Goal: Task Accomplishment & Management: Complete application form

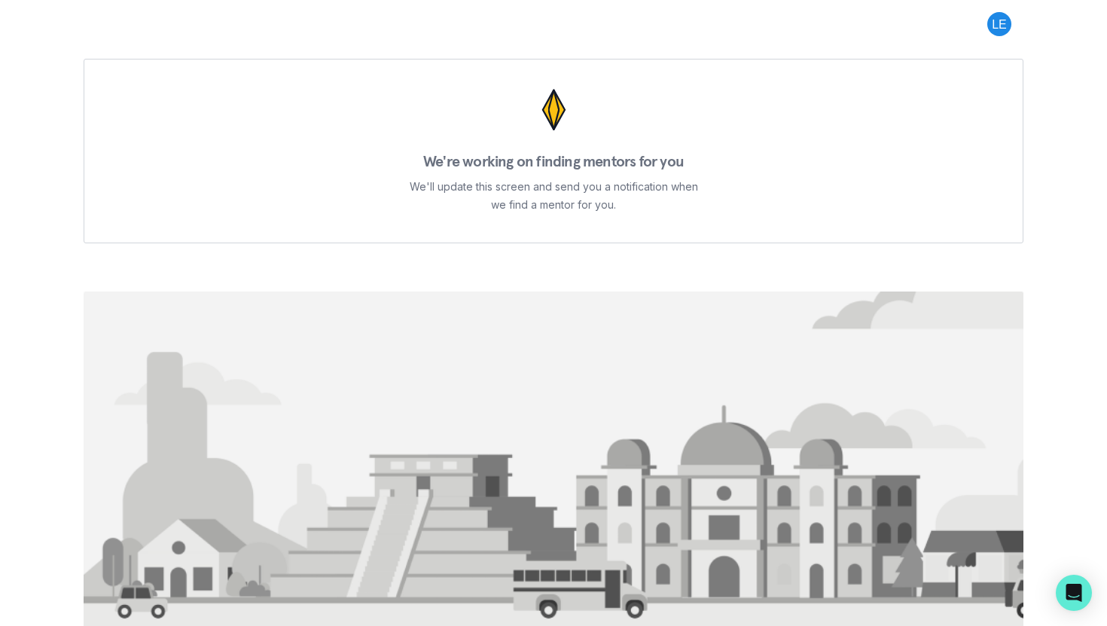
click at [1000, 16] on button at bounding box center [999, 24] width 48 height 24
click at [942, 56] on button "Log out" at bounding box center [938, 62] width 167 height 27
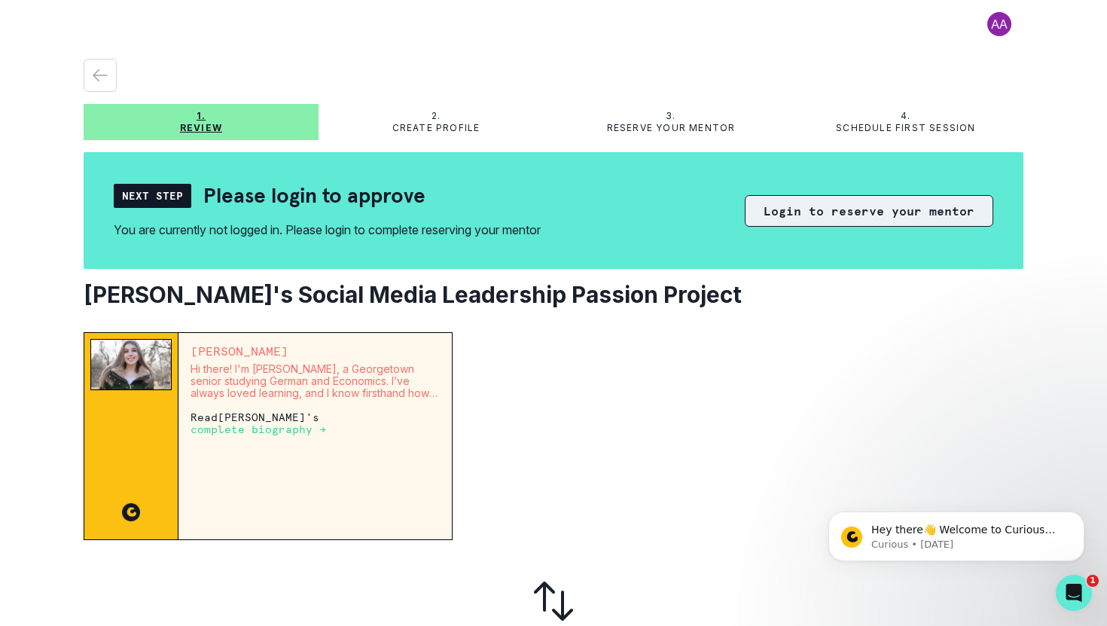
click at [812, 206] on button "Login to reserve your mentor" at bounding box center [869, 211] width 248 height 32
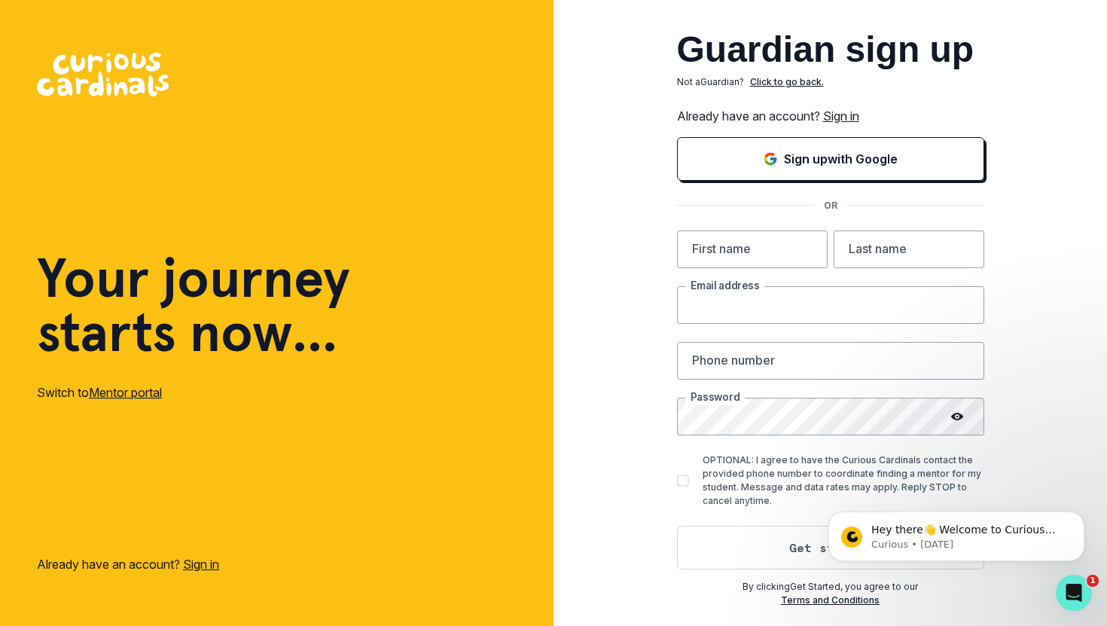
type input "[EMAIL_ADDRESS][DOMAIN_NAME]"
click at [738, 301] on input "[EMAIL_ADDRESS][DOMAIN_NAME]" at bounding box center [830, 305] width 307 height 38
click at [1031, 223] on div "Guardian sign up Not a Guardian ? Click to go back. Already have an account? Si…" at bounding box center [829, 313] width 553 height 626
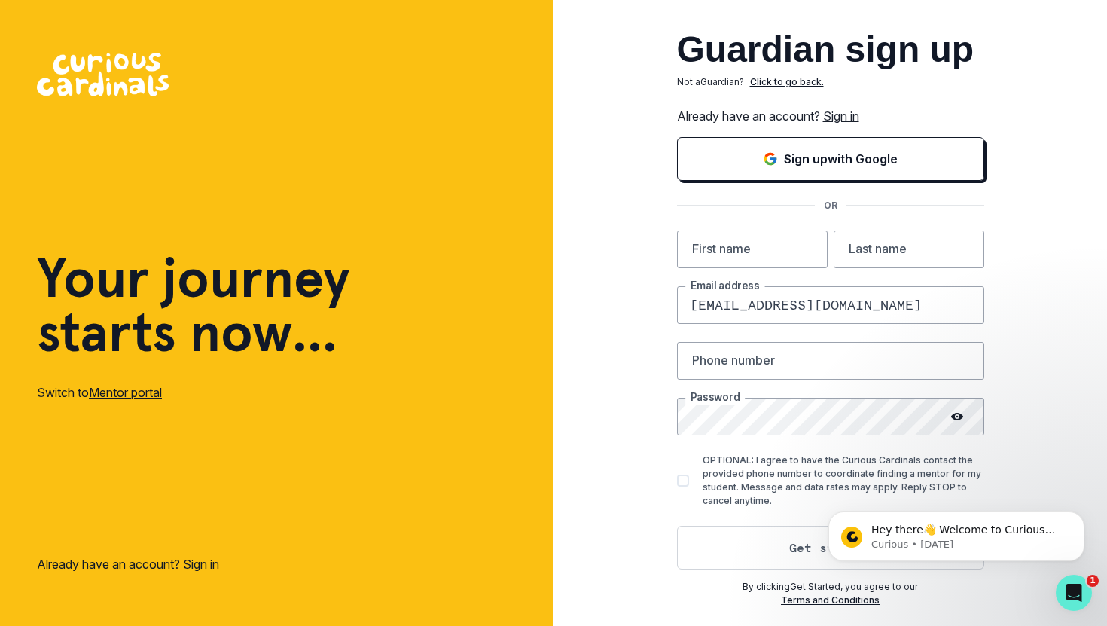
click at [841, 56] on h2 "Guardian sign up" at bounding box center [830, 50] width 307 height 36
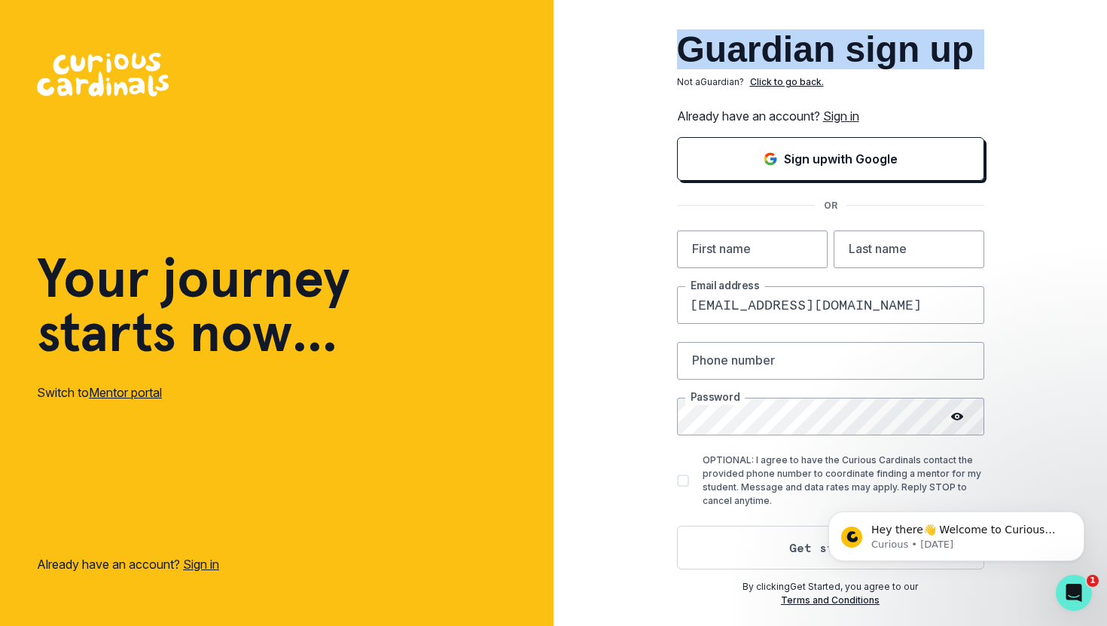
click at [841, 56] on h2 "Guardian sign up" at bounding box center [830, 50] width 307 height 36
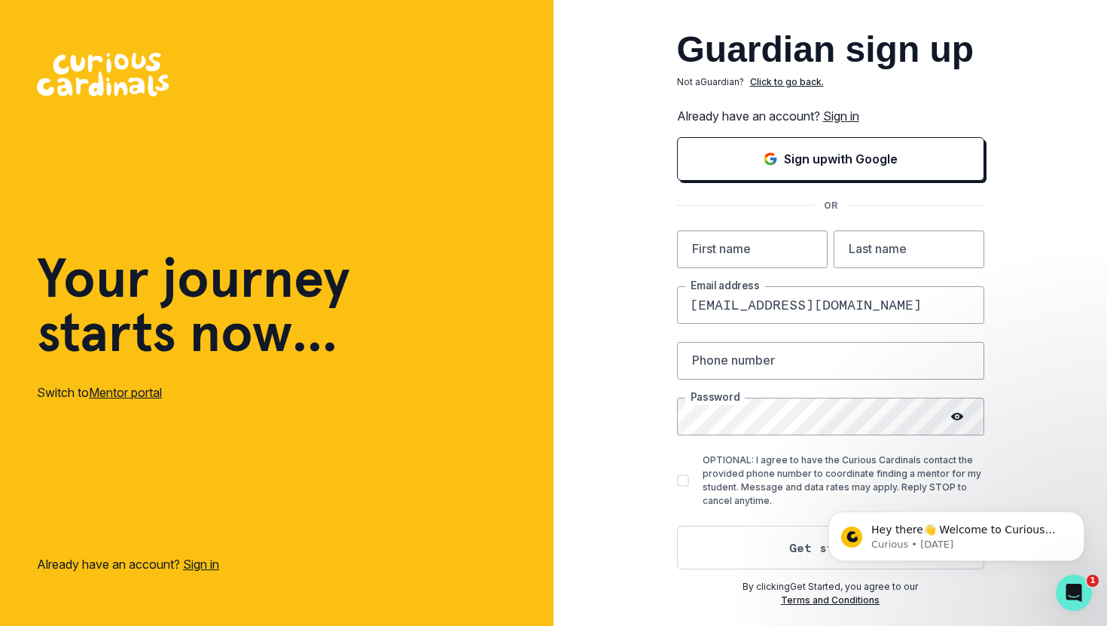
click at [773, 79] on p "Click to go back." at bounding box center [787, 82] width 74 height 14
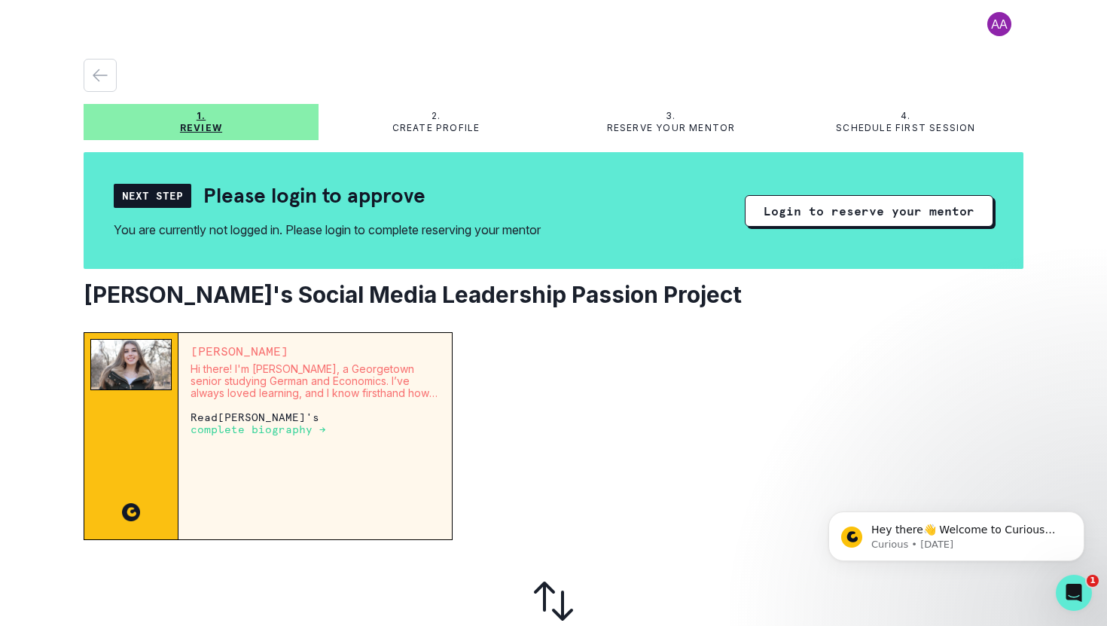
click at [992, 19] on button at bounding box center [999, 24] width 48 height 24
click at [949, 44] on div "Log out" at bounding box center [939, 62] width 169 height 41
click at [931, 58] on button "Log out" at bounding box center [938, 62] width 167 height 27
click at [1014, 12] on button at bounding box center [999, 24] width 48 height 24
click at [739, 62] on div at bounding box center [554, 75] width 940 height 33
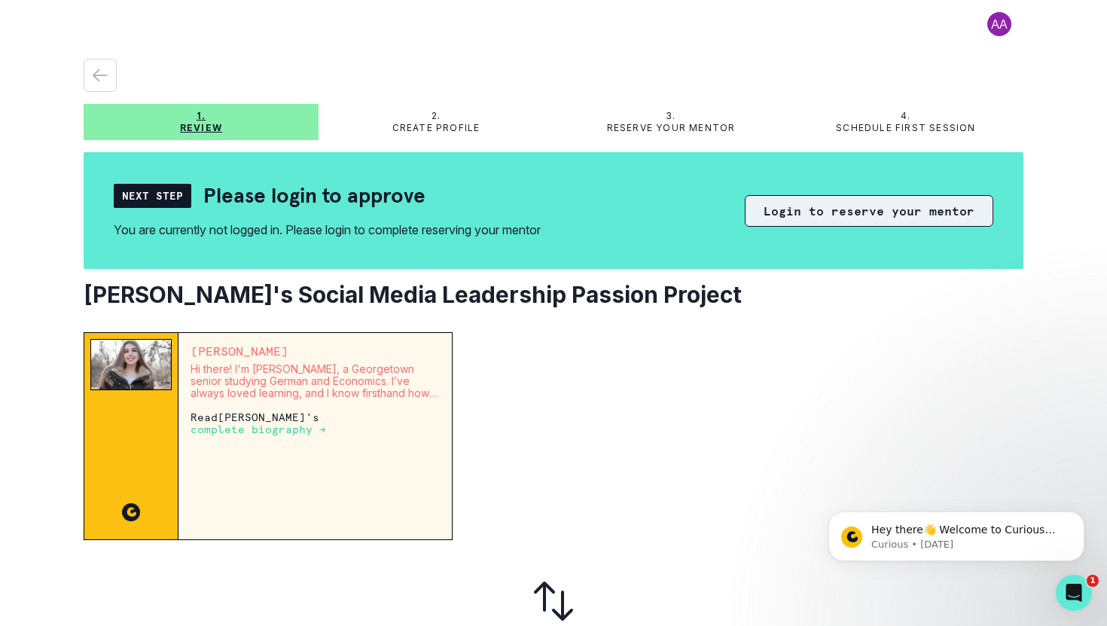
click at [778, 215] on button "Login to reserve your mentor" at bounding box center [869, 211] width 248 height 32
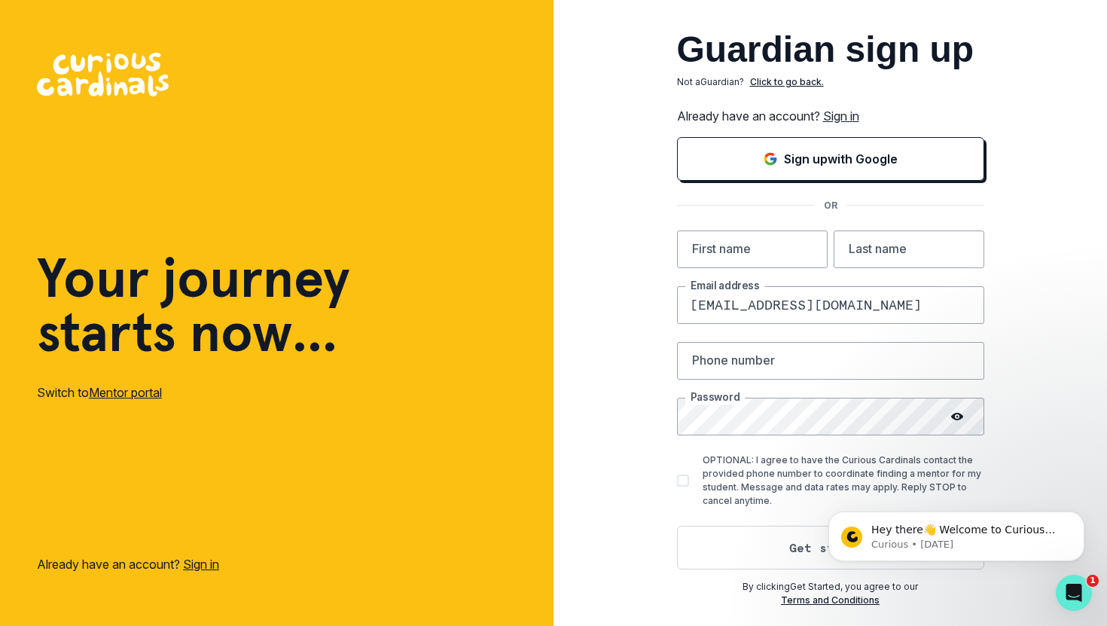
click at [770, 294] on input "[EMAIL_ADDRESS][DOMAIN_NAME]" at bounding box center [830, 305] width 307 height 38
type input "[EMAIL_ADDRESS][DOMAIN_NAME]"
click at [724, 305] on input "[EMAIL_ADDRESS][DOMAIN_NAME]" at bounding box center [830, 305] width 307 height 38
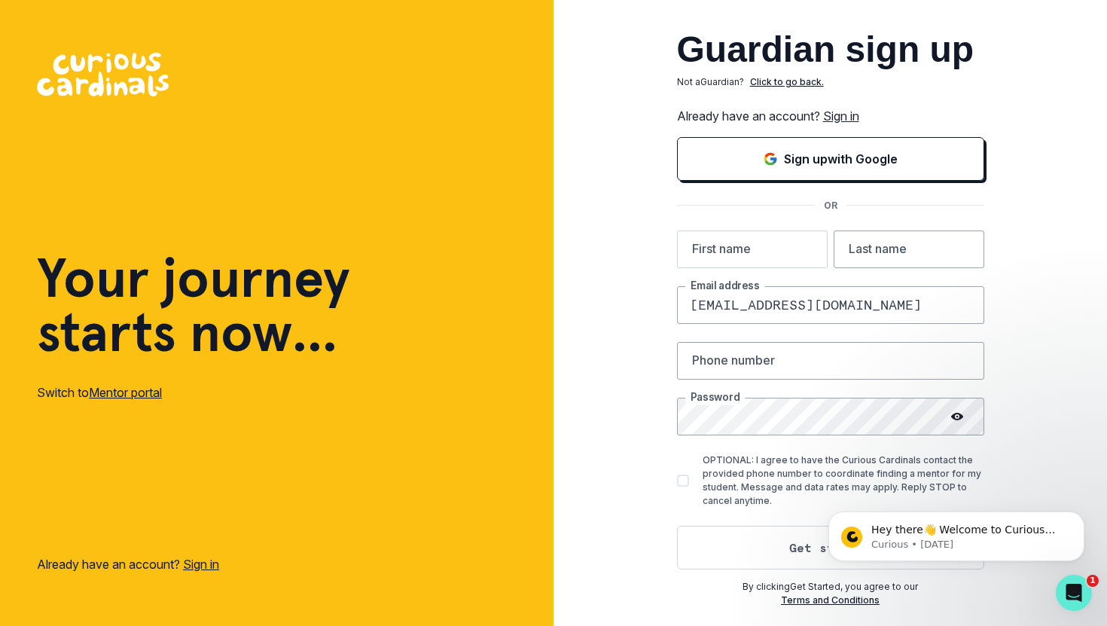
type input "[EMAIL_ADDRESS][DOMAIN_NAME]"
click at [733, 238] on input "text" at bounding box center [752, 249] width 151 height 38
type input "Fern"
click at [878, 251] on input "text" at bounding box center [909, 249] width 151 height 38
type input "E"
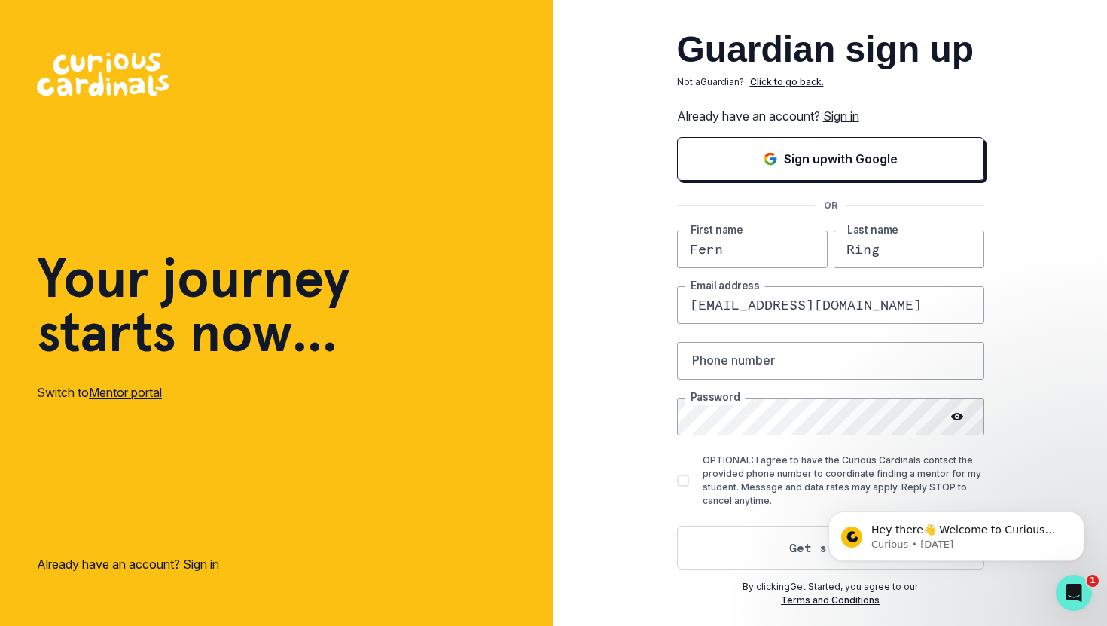
type input "Ring [PERSON_NAME]"
click at [745, 368] on input "text" at bounding box center [830, 361] width 307 height 38
type input "9176857031"
click at [742, 532] on button "Get started" at bounding box center [830, 548] width 307 height 44
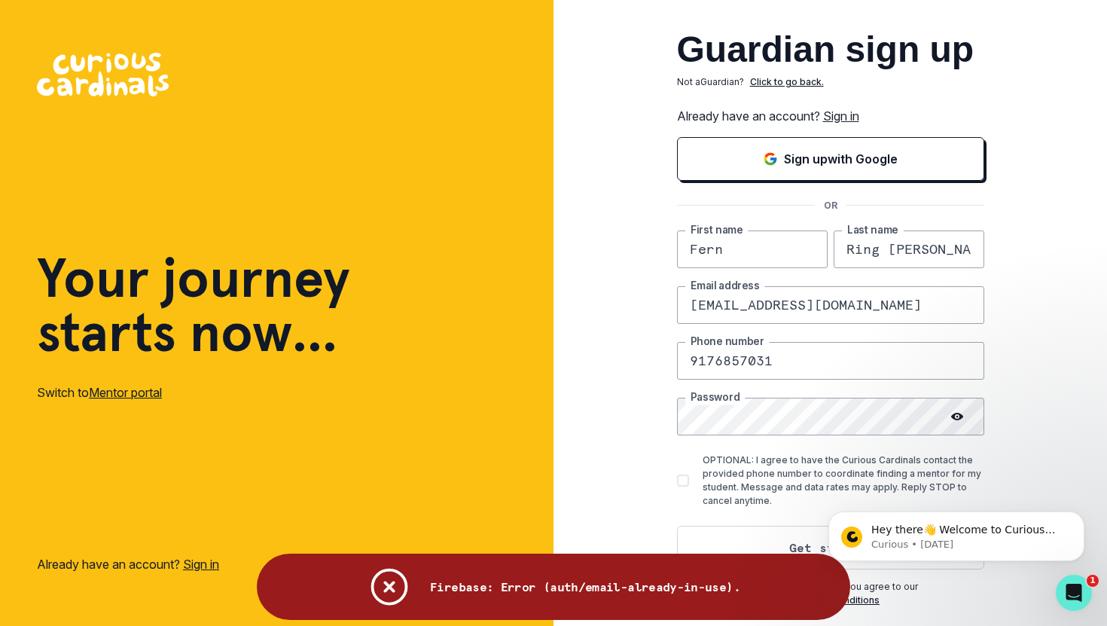
click at [206, 563] on link "Sign in" at bounding box center [201, 563] width 36 height 15
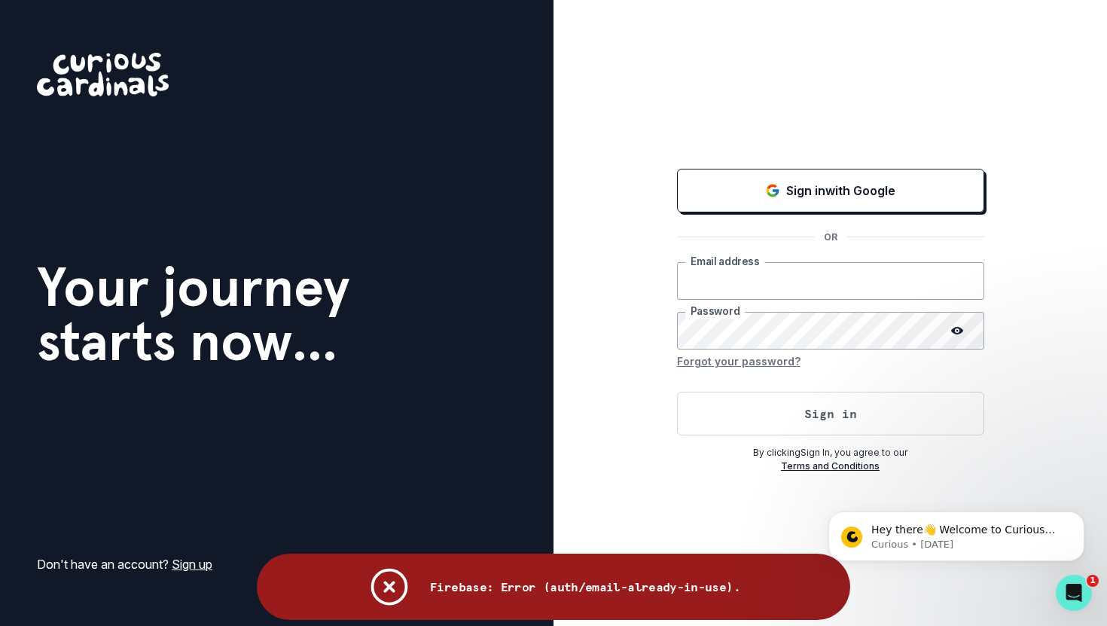
click at [746, 285] on input "email" at bounding box center [830, 281] width 307 height 38
type input "[EMAIL_ADDRESS][DOMAIN_NAME]"
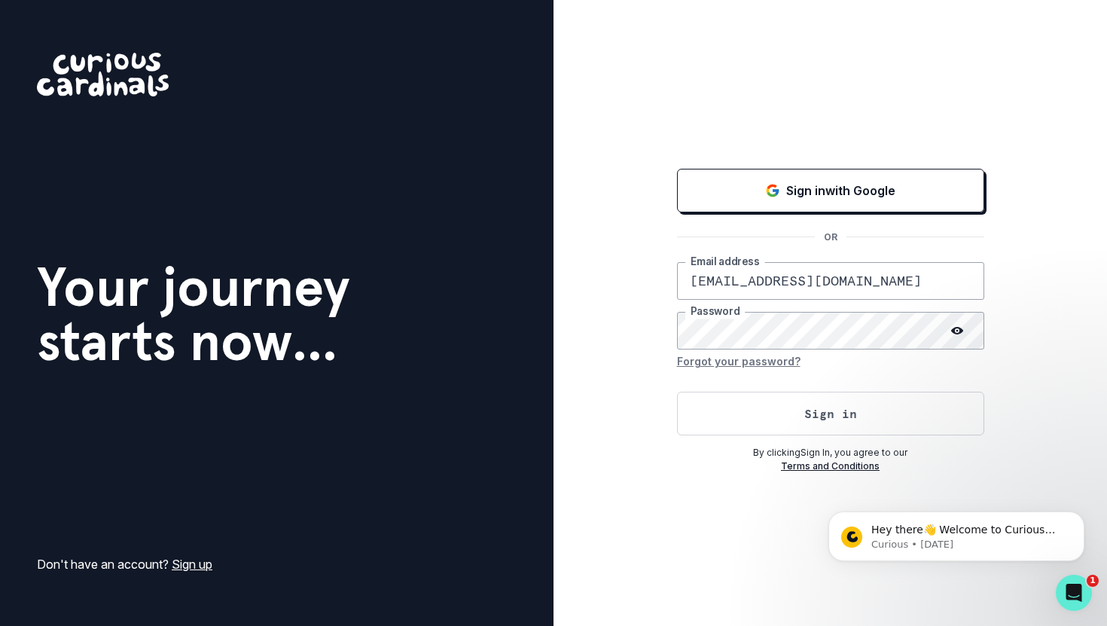
click at [729, 385] on form "[EMAIL_ADDRESS][DOMAIN_NAME] Email address Password Forgot your password? Sign …" at bounding box center [830, 348] width 307 height 173
click at [729, 398] on button "Sign in" at bounding box center [830, 414] width 307 height 44
